Goal: Find specific page/section: Find specific page/section

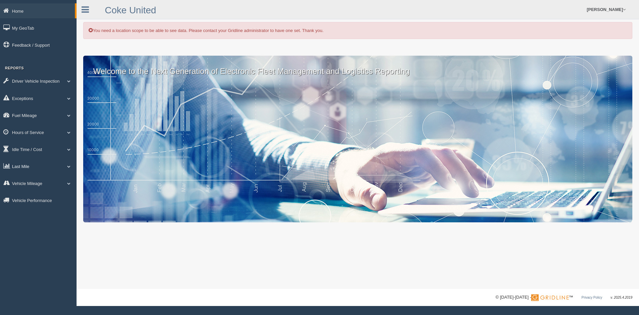
click at [21, 169] on link "Last Mile" at bounding box center [38, 165] width 77 height 15
click at [34, 182] on link "Planned Vs Actual" at bounding box center [43, 181] width 63 height 12
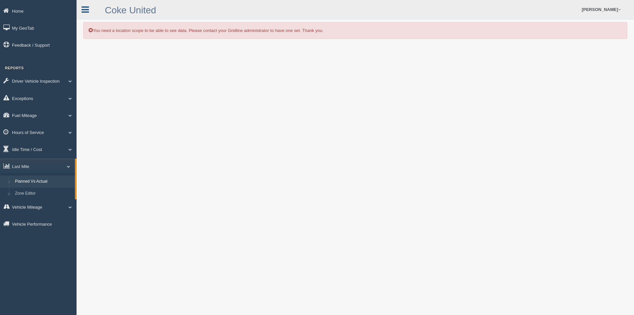
click at [84, 10] on icon at bounding box center [85, 9] width 7 height 9
